Goal: Navigation & Orientation: Find specific page/section

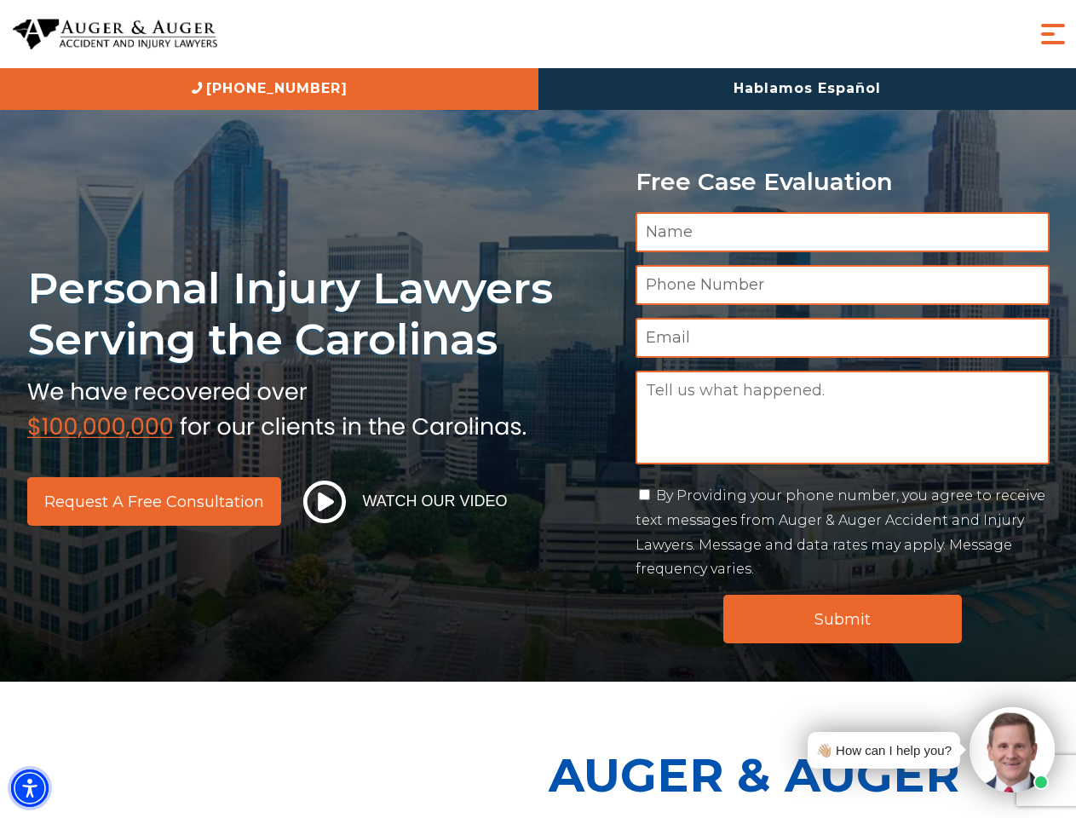
click at [30, 788] on img "Accessibility Menu" at bounding box center [29, 787] width 37 height 37
